Goal: Task Accomplishment & Management: Use online tool/utility

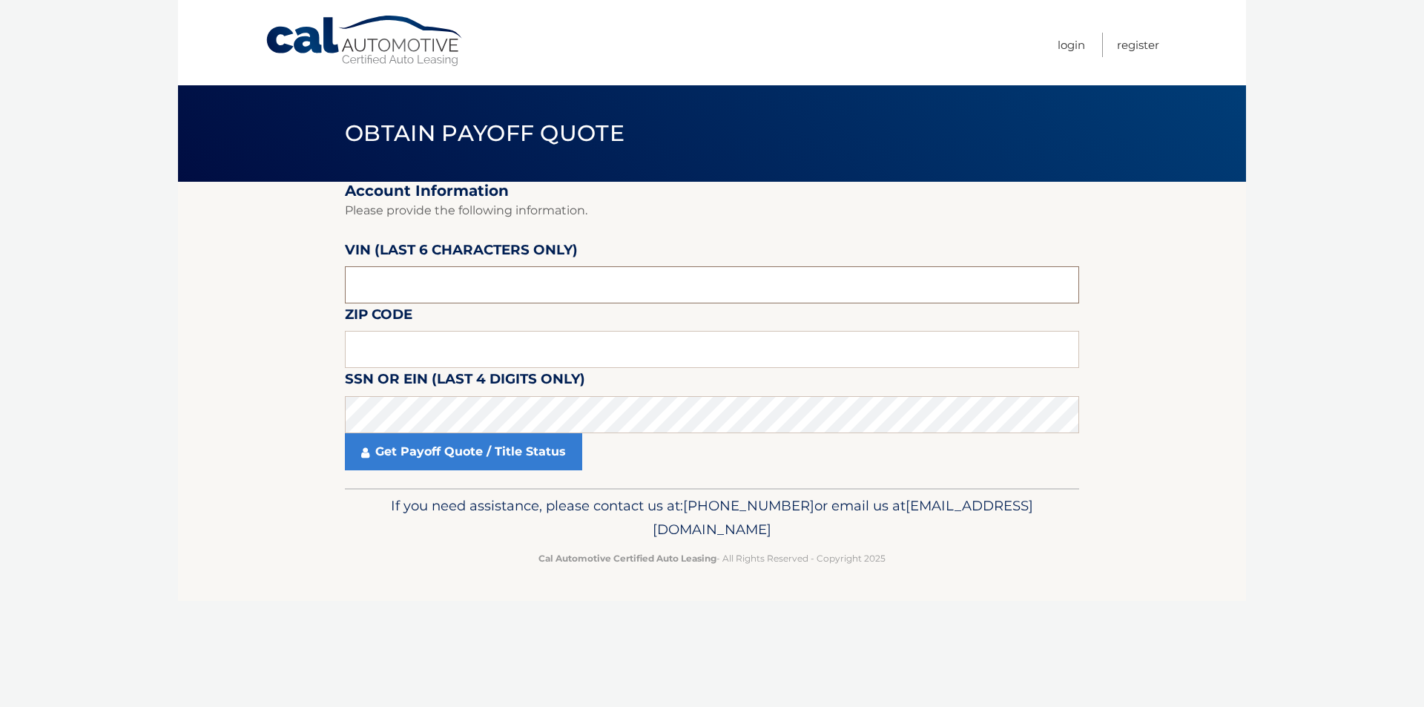
click at [399, 283] on input "text" at bounding box center [712, 284] width 734 height 37
type input "129377"
click at [386, 344] on input "text" at bounding box center [712, 349] width 734 height 37
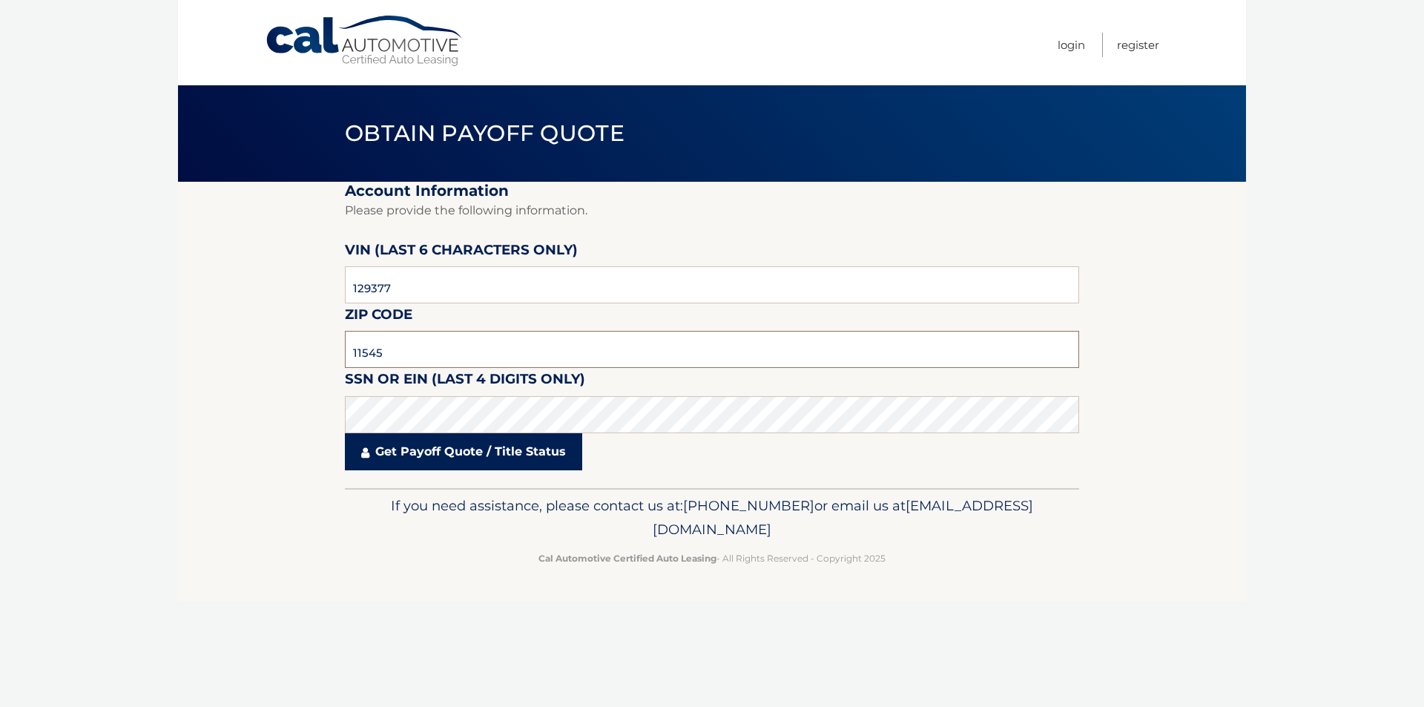
type input "11545"
click at [406, 453] on link "Get Payoff Quote / Title Status" at bounding box center [463, 451] width 237 height 37
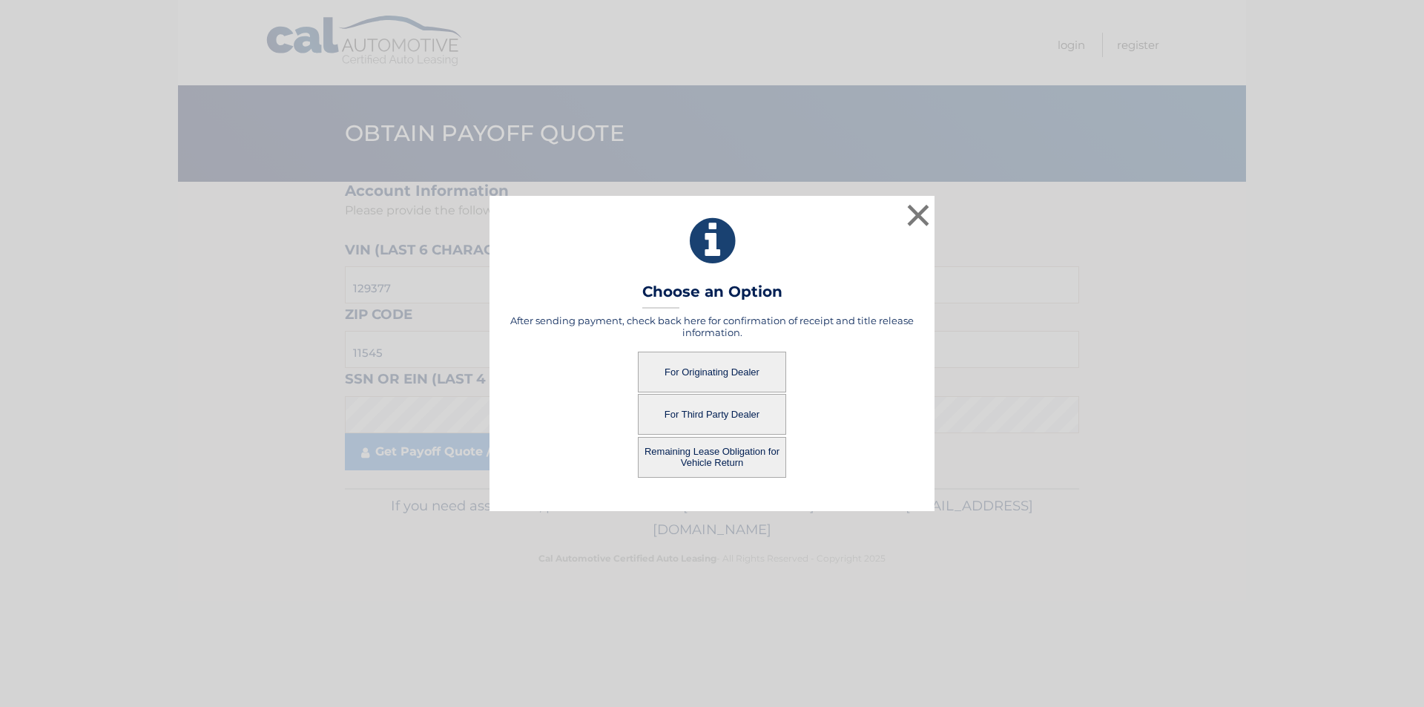
click at [699, 360] on button "For Originating Dealer" at bounding box center [712, 372] width 148 height 41
click at [684, 371] on button "For Originating Dealer" at bounding box center [712, 372] width 148 height 41
